Goal: Task Accomplishment & Management: Use online tool/utility

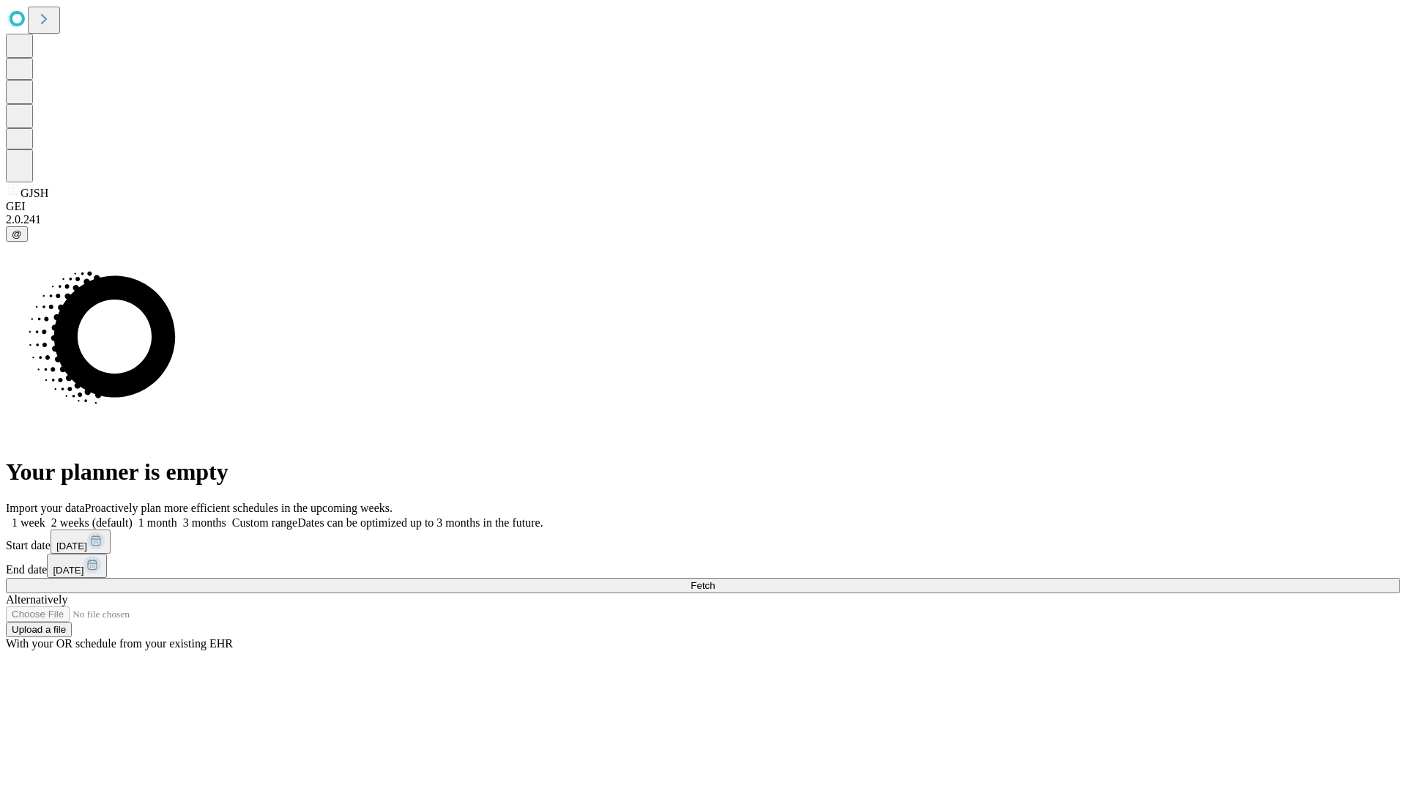
click at [715, 580] on span "Fetch" at bounding box center [703, 585] width 24 height 11
